Goal: Browse casually

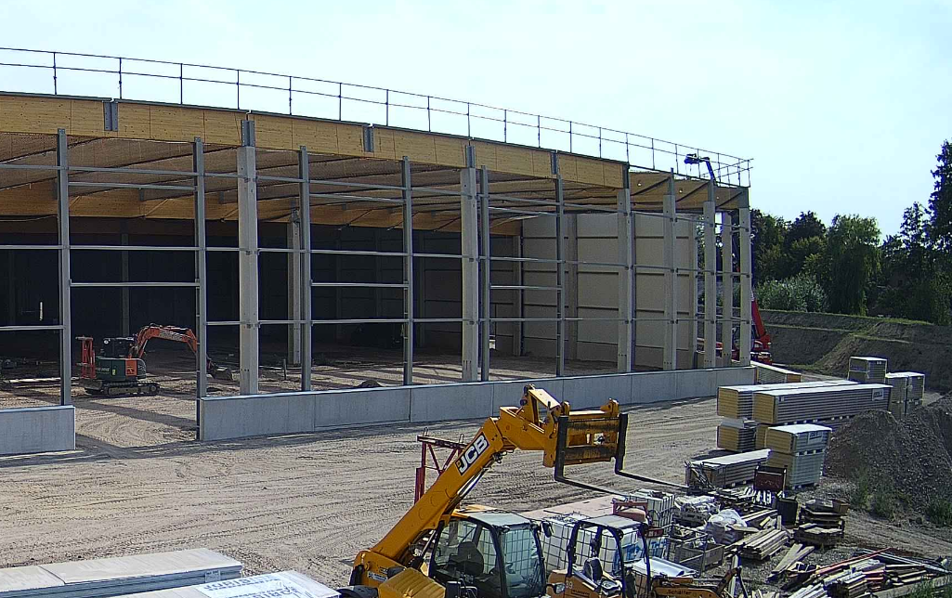
click at [658, 297] on img at bounding box center [476, 325] width 526 height 296
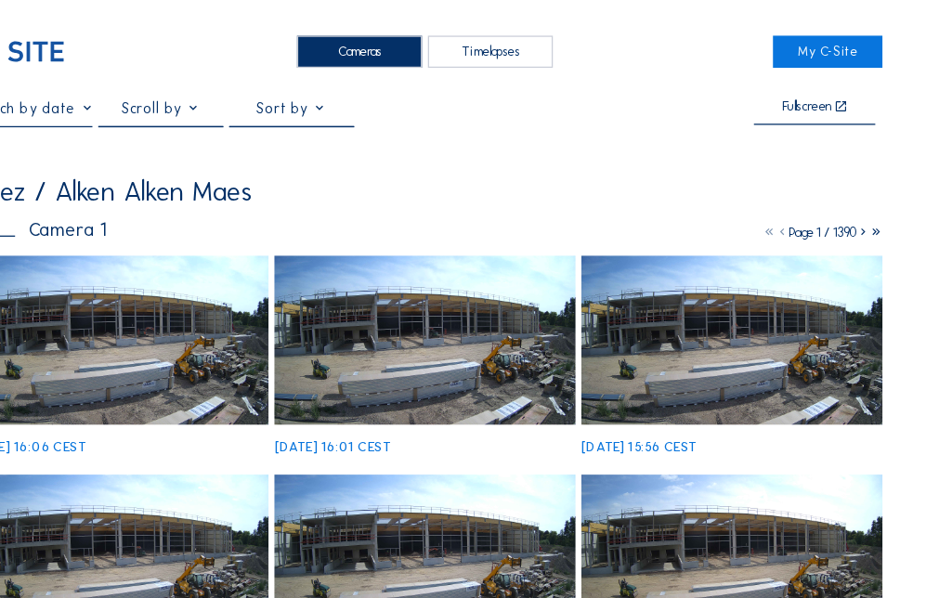
click at [267, 235] on img at bounding box center [236, 266] width 235 height 132
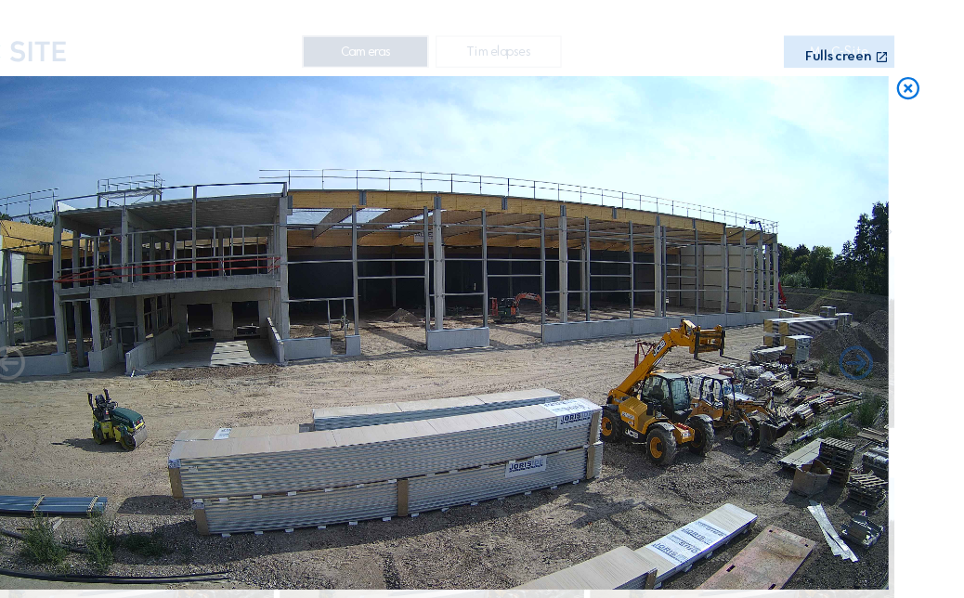
click at [267, 235] on img at bounding box center [481, 259] width 713 height 401
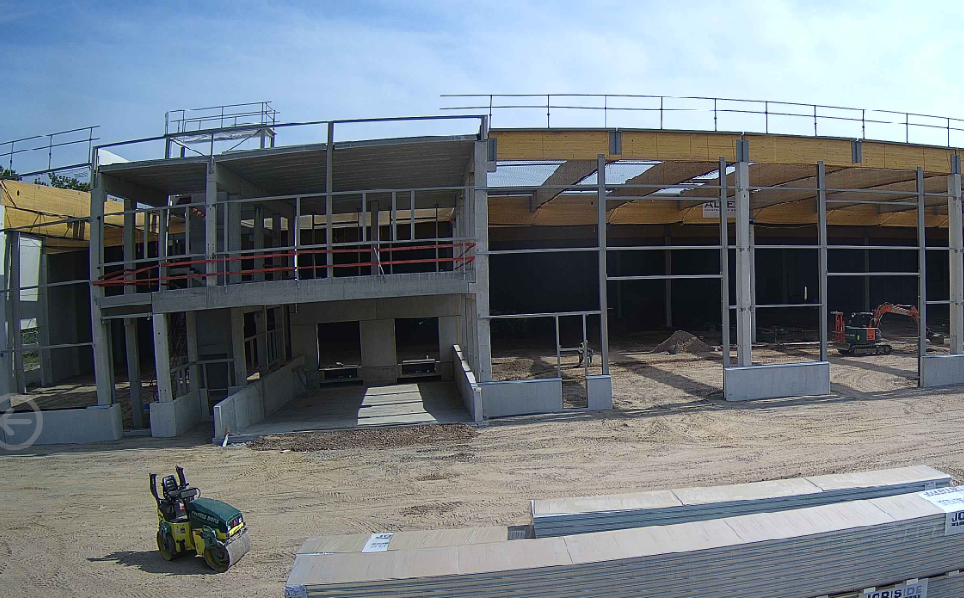
click at [162, 217] on img at bounding box center [481, 259] width 713 height 401
